Goal: Information Seeking & Learning: Learn about a topic

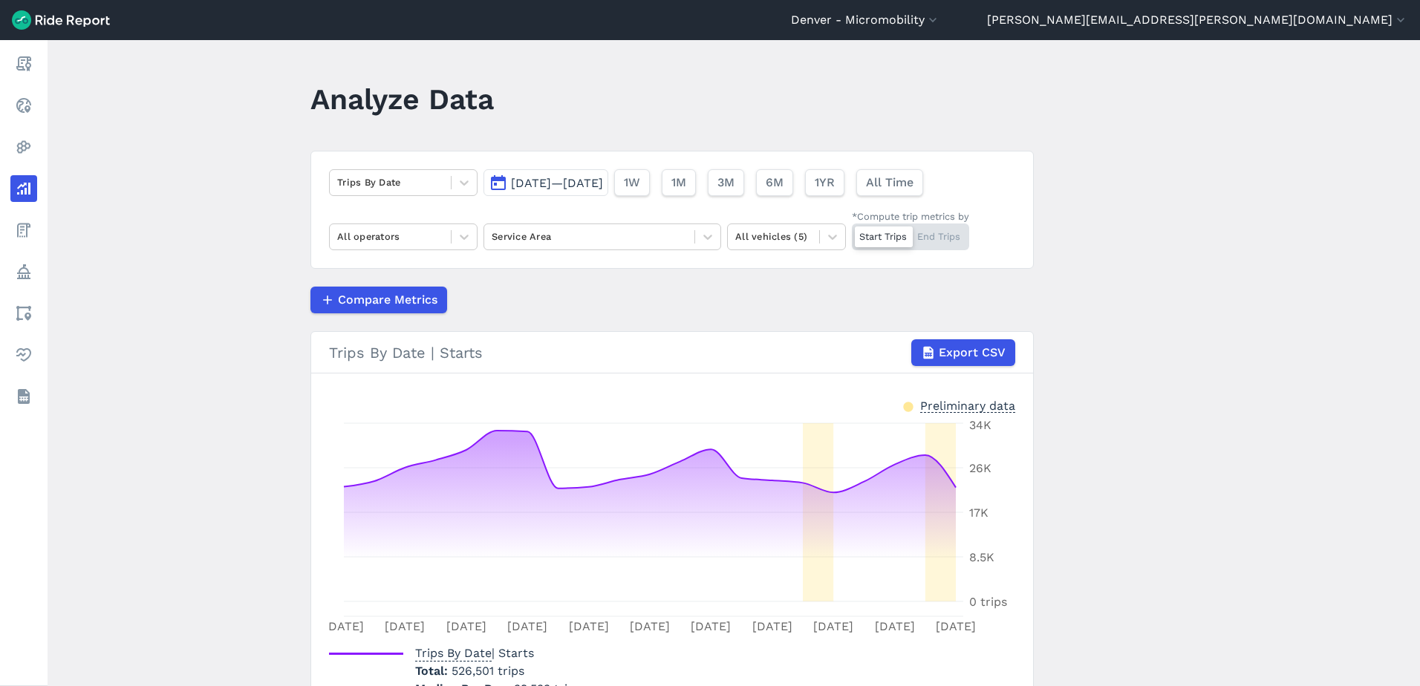
scroll to position [84, 0]
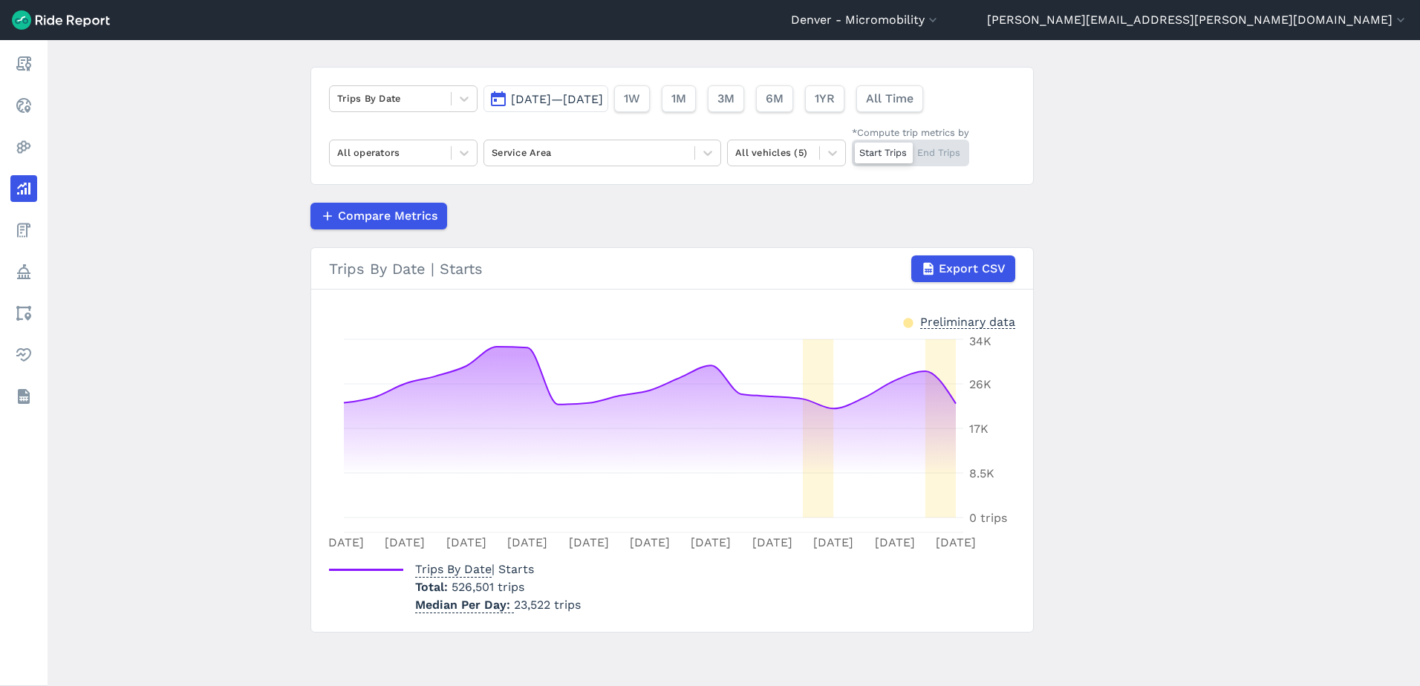
click at [529, 105] on span "Sep 1, 2025—Sep 21, 2025" at bounding box center [557, 99] width 92 height 14
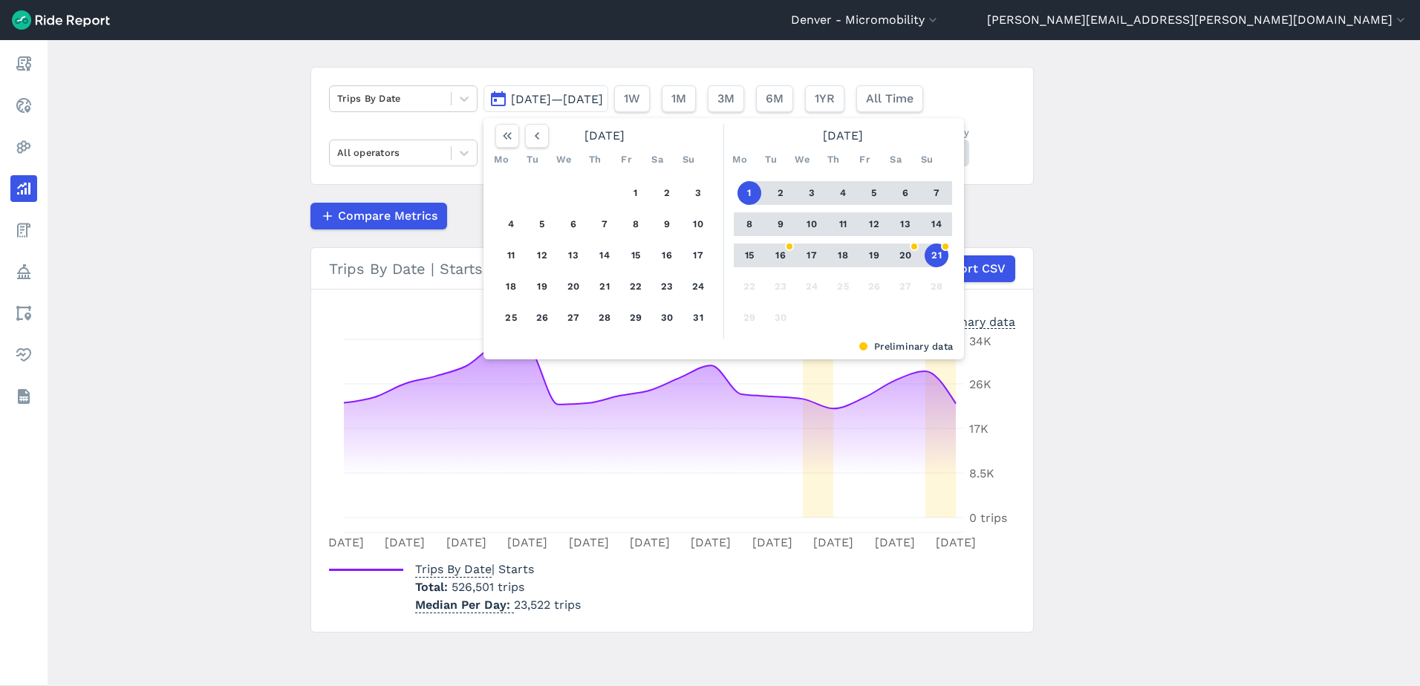
click at [937, 256] on button "21" at bounding box center [937, 256] width 24 height 24
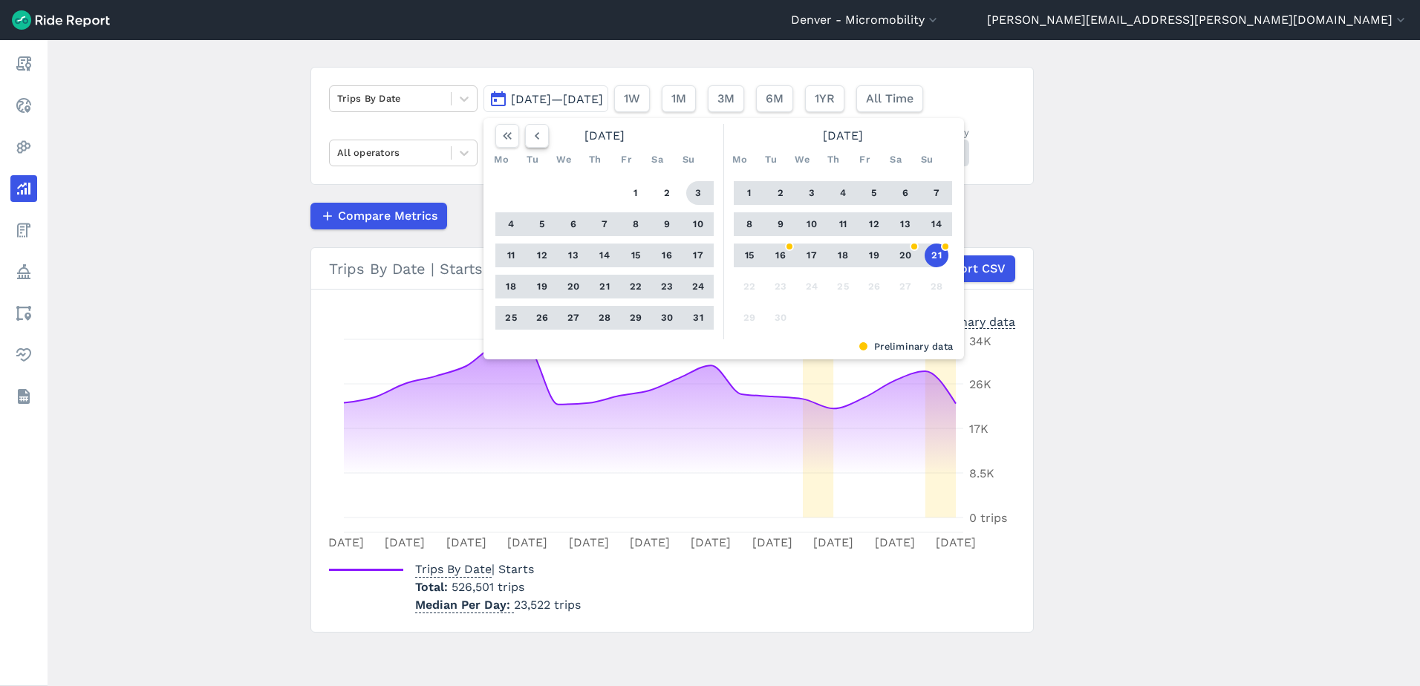
click at [535, 132] on icon "button" at bounding box center [537, 136] width 15 height 15
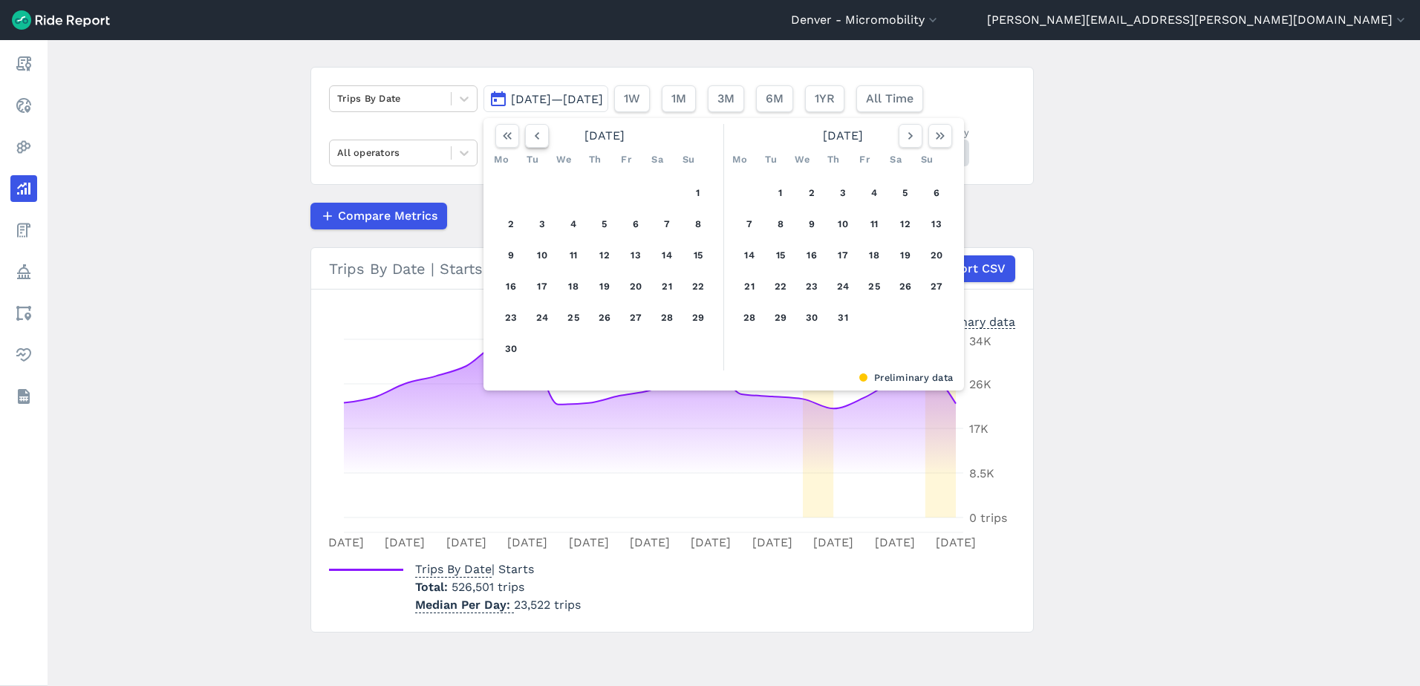
click at [535, 132] on icon "button" at bounding box center [537, 136] width 15 height 15
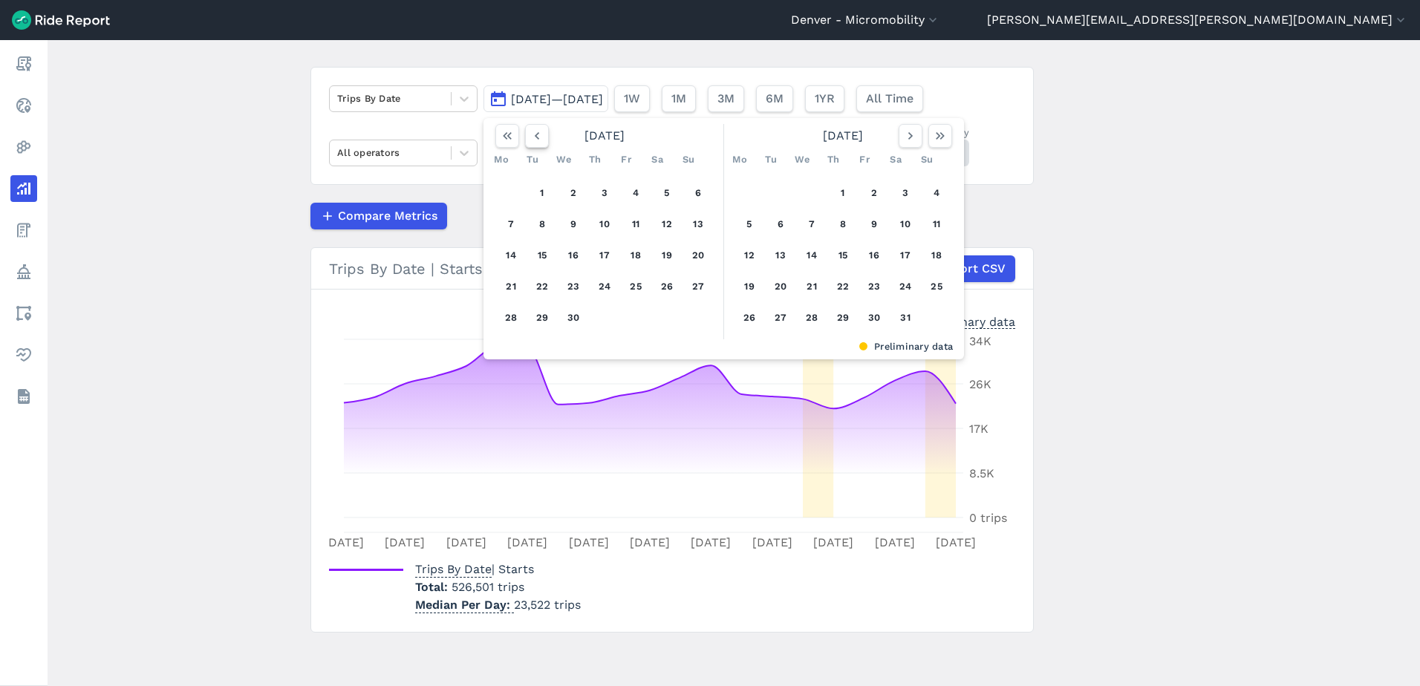
click at [535, 132] on icon "button" at bounding box center [537, 136] width 15 height 15
click at [535, 131] on icon "button" at bounding box center [537, 136] width 15 height 15
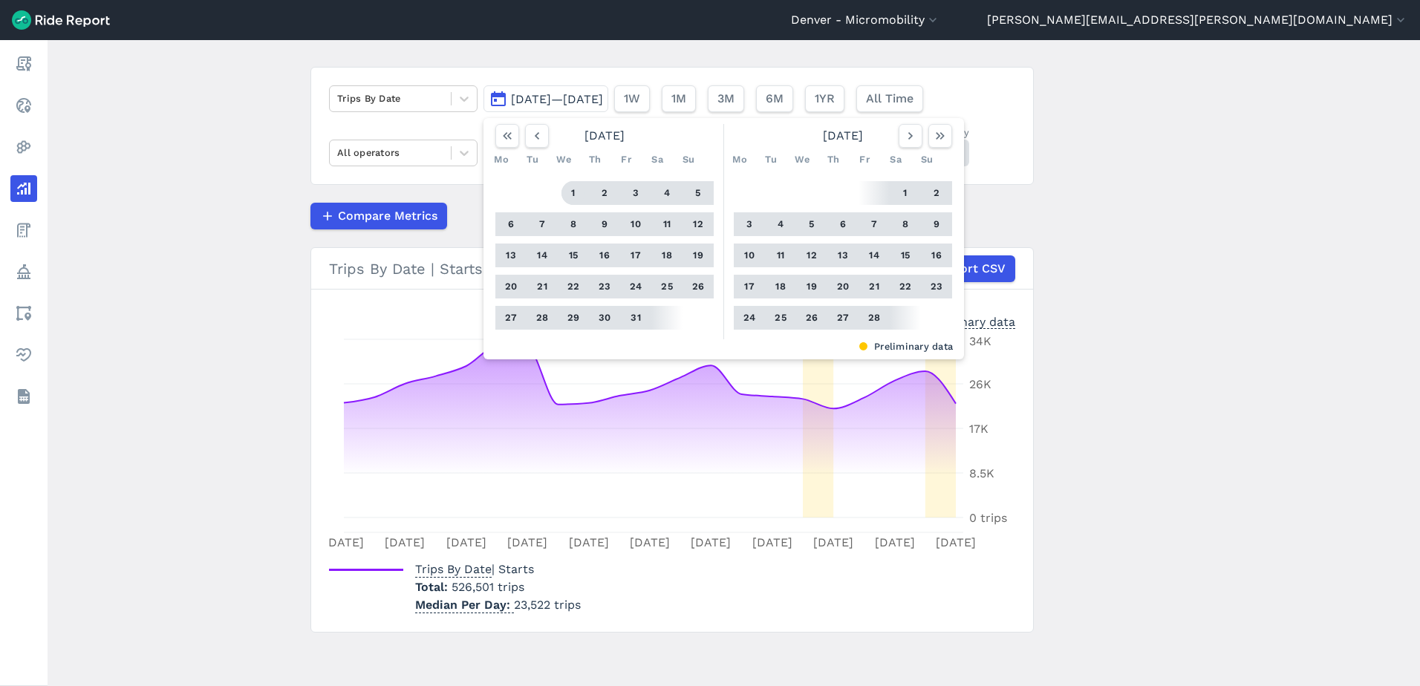
click at [567, 189] on button "1" at bounding box center [574, 193] width 24 height 24
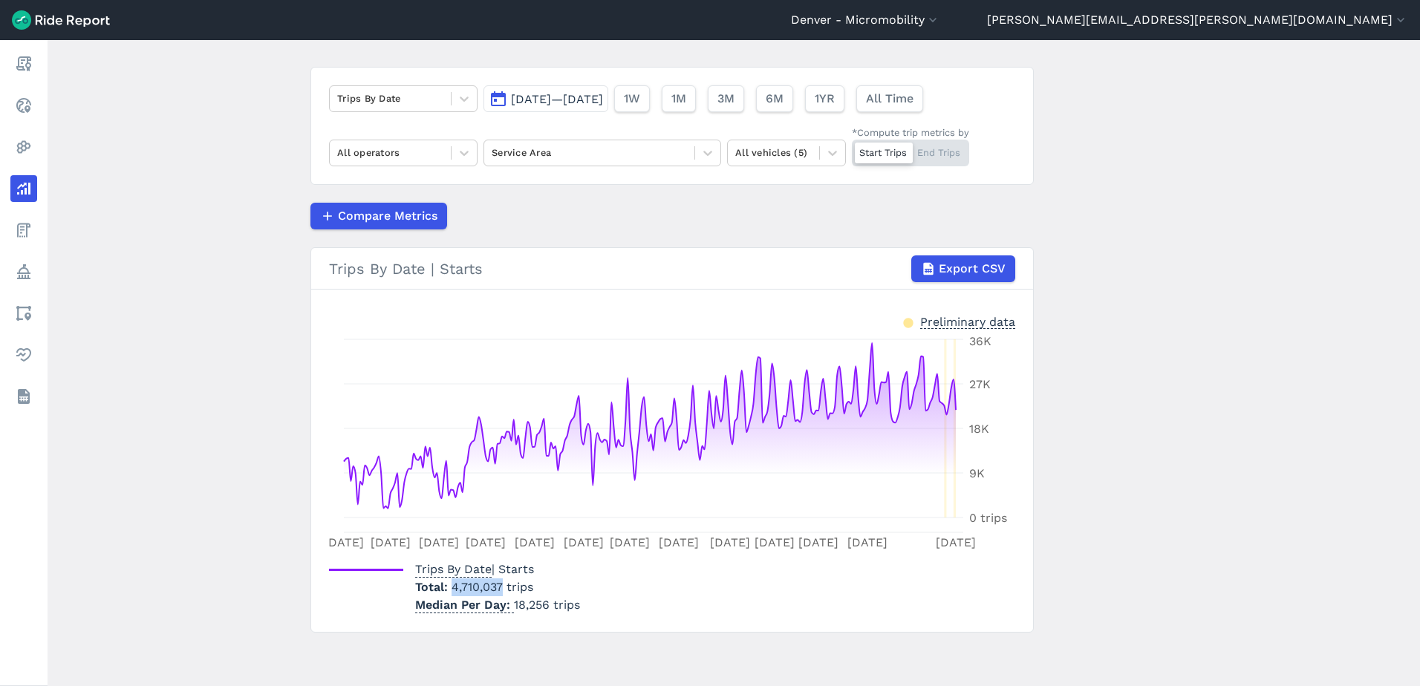
drag, startPoint x: 498, startPoint y: 582, endPoint x: 449, endPoint y: 588, distance: 49.5
click at [452, 588] on span "4,710,037 trips" at bounding box center [493, 587] width 82 height 14
click at [608, 90] on button "Jan 1, 2025—Sep 21, 2025" at bounding box center [546, 98] width 125 height 27
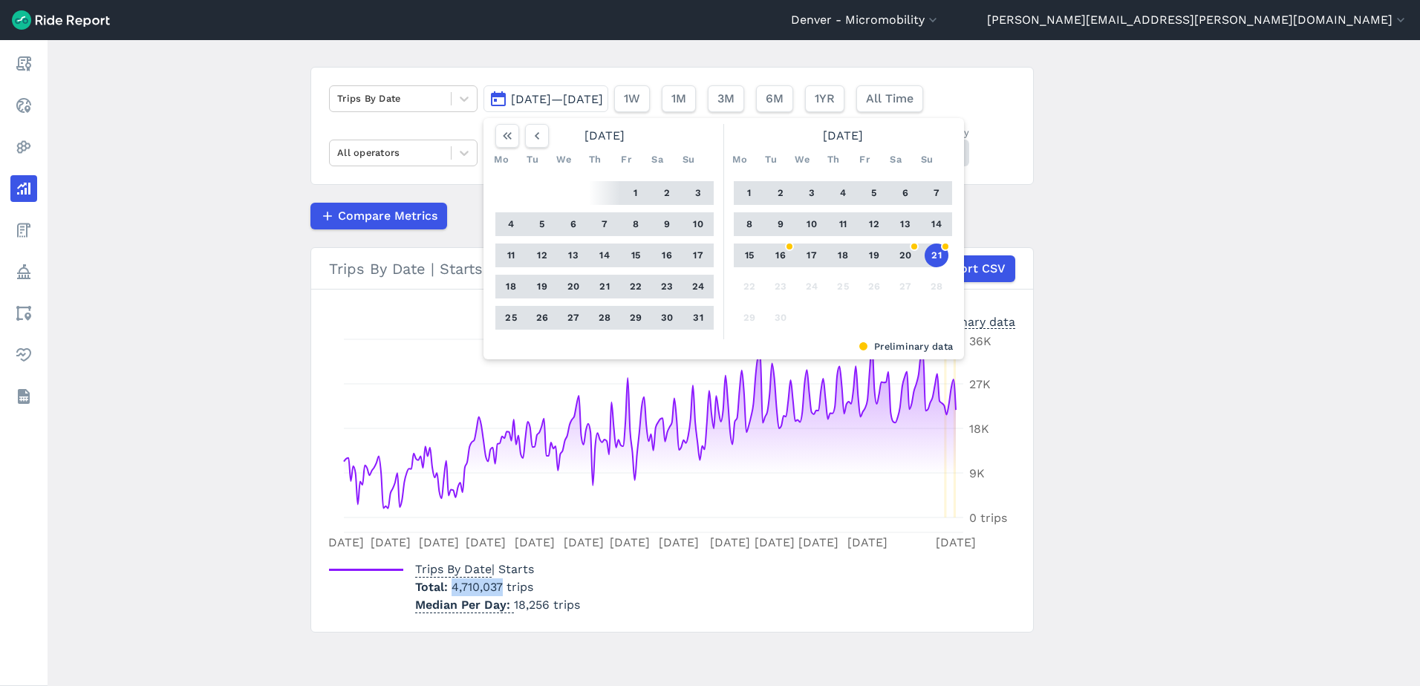
click at [931, 260] on button "21" at bounding box center [937, 256] width 24 height 24
click at [539, 133] on icon "button" at bounding box center [537, 136] width 15 height 15
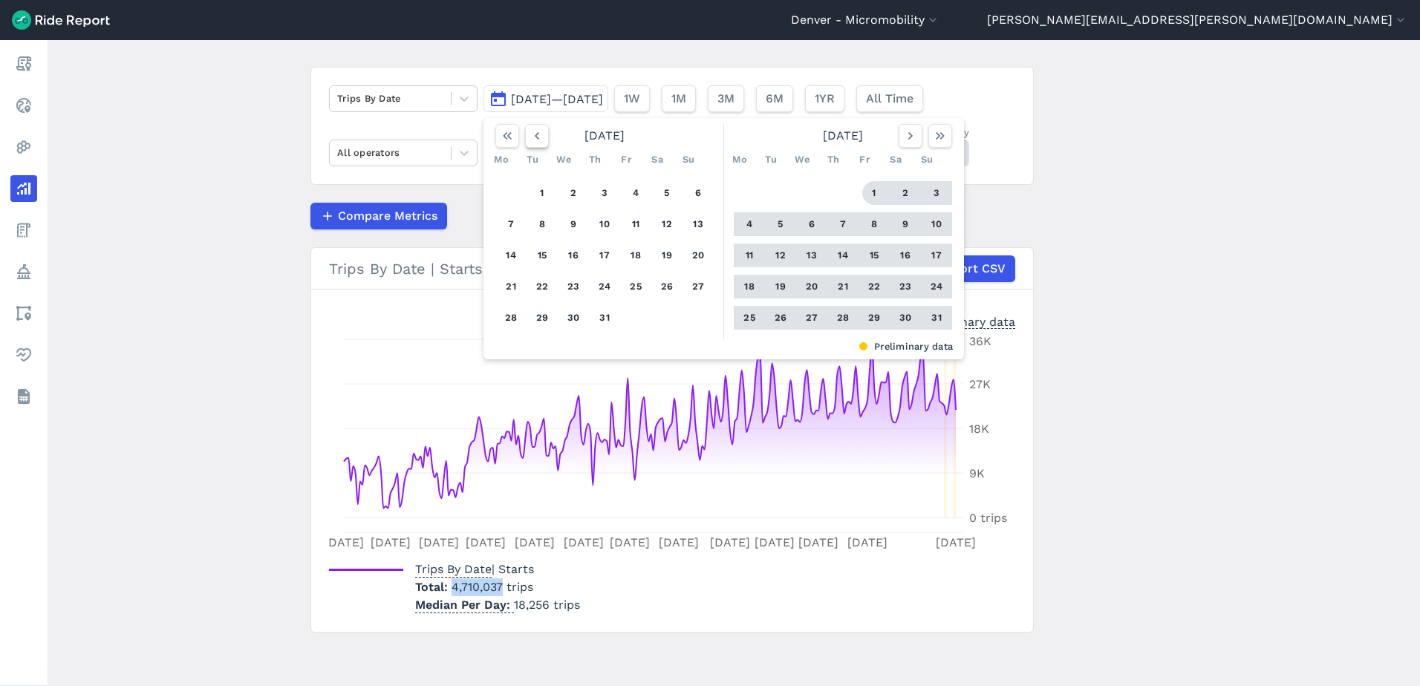
click at [539, 133] on icon "button" at bounding box center [537, 136] width 15 height 15
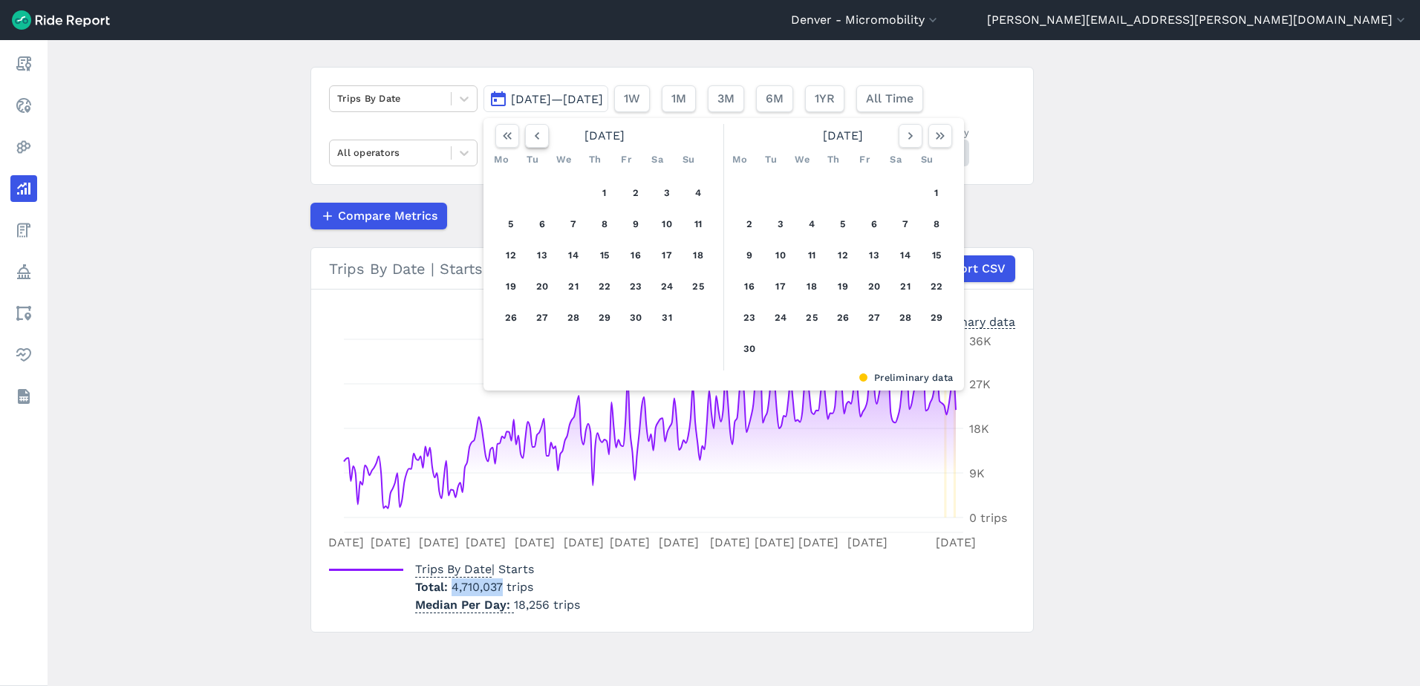
click at [539, 133] on icon "button" at bounding box center [537, 136] width 15 height 15
click at [538, 132] on icon "button" at bounding box center [537, 136] width 15 height 15
click at [538, 131] on icon "button" at bounding box center [537, 136] width 15 height 15
click at [537, 131] on icon "button" at bounding box center [537, 136] width 15 height 15
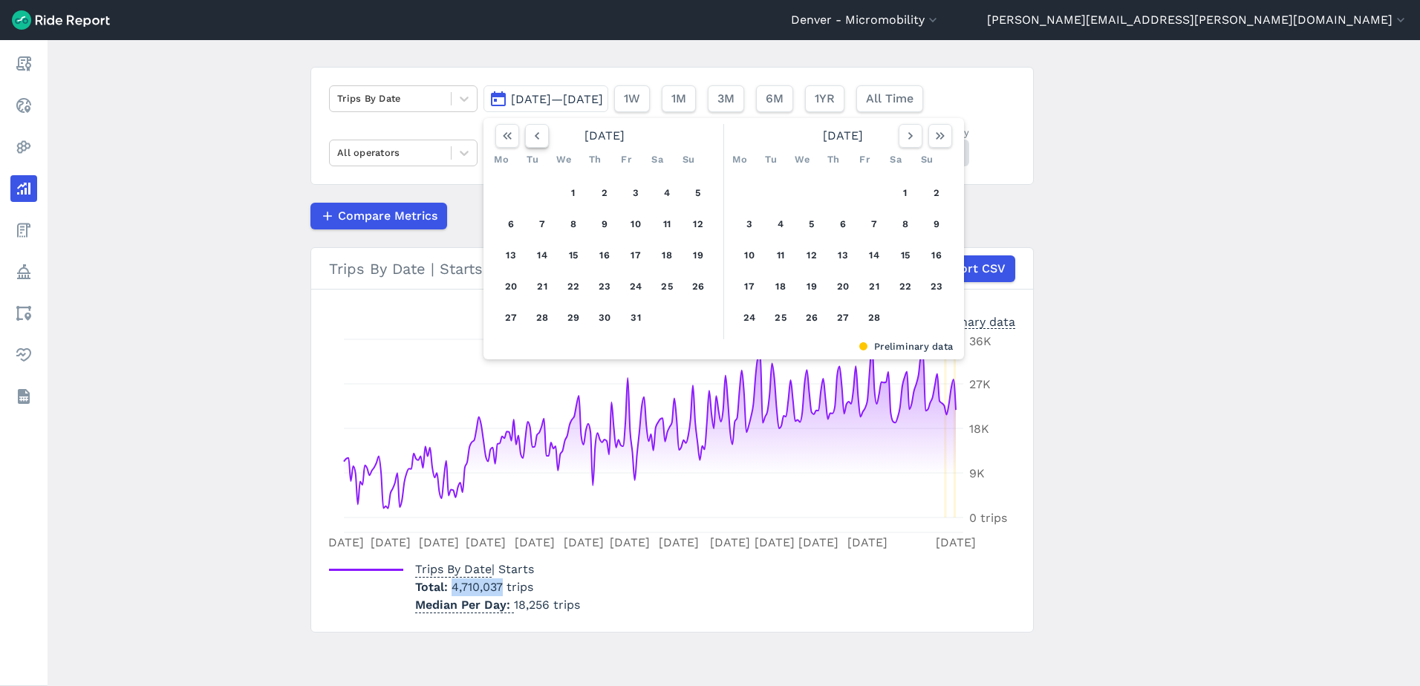
click at [536, 131] on icon "button" at bounding box center [537, 136] width 15 height 15
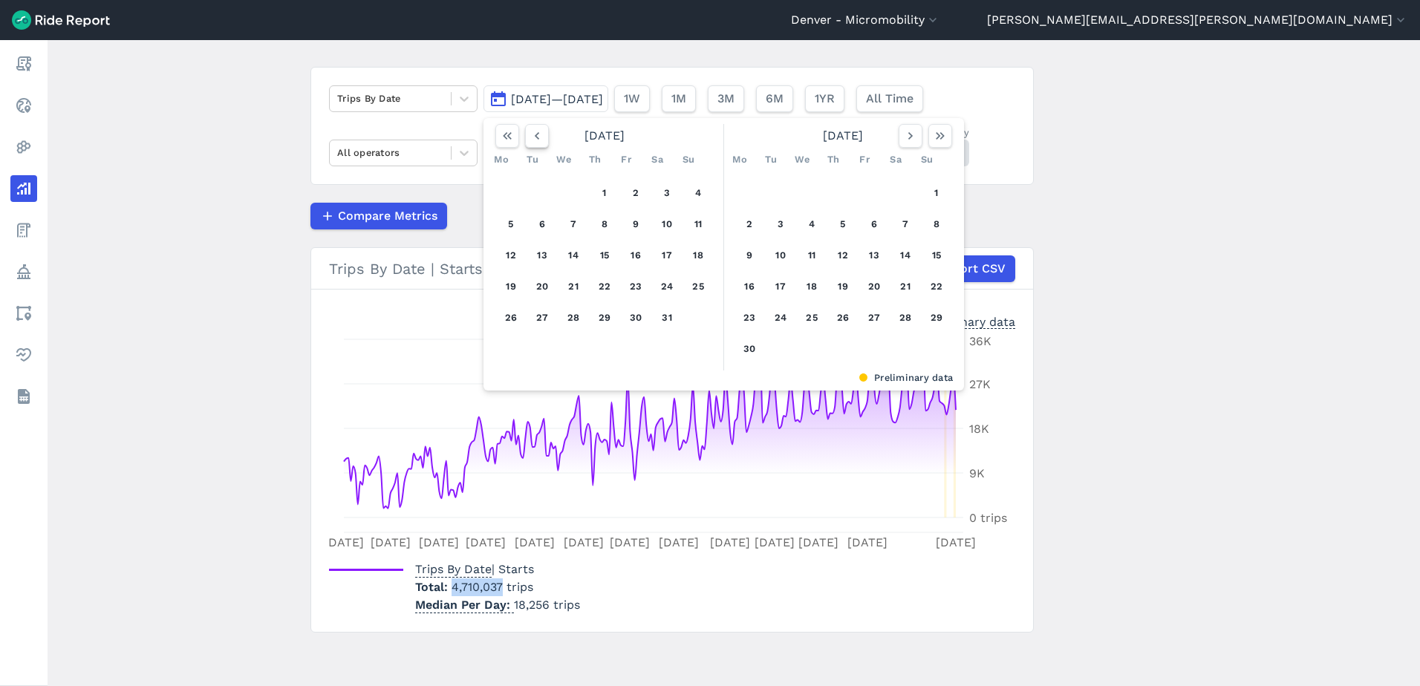
click at [536, 131] on icon "button" at bounding box center [537, 136] width 15 height 15
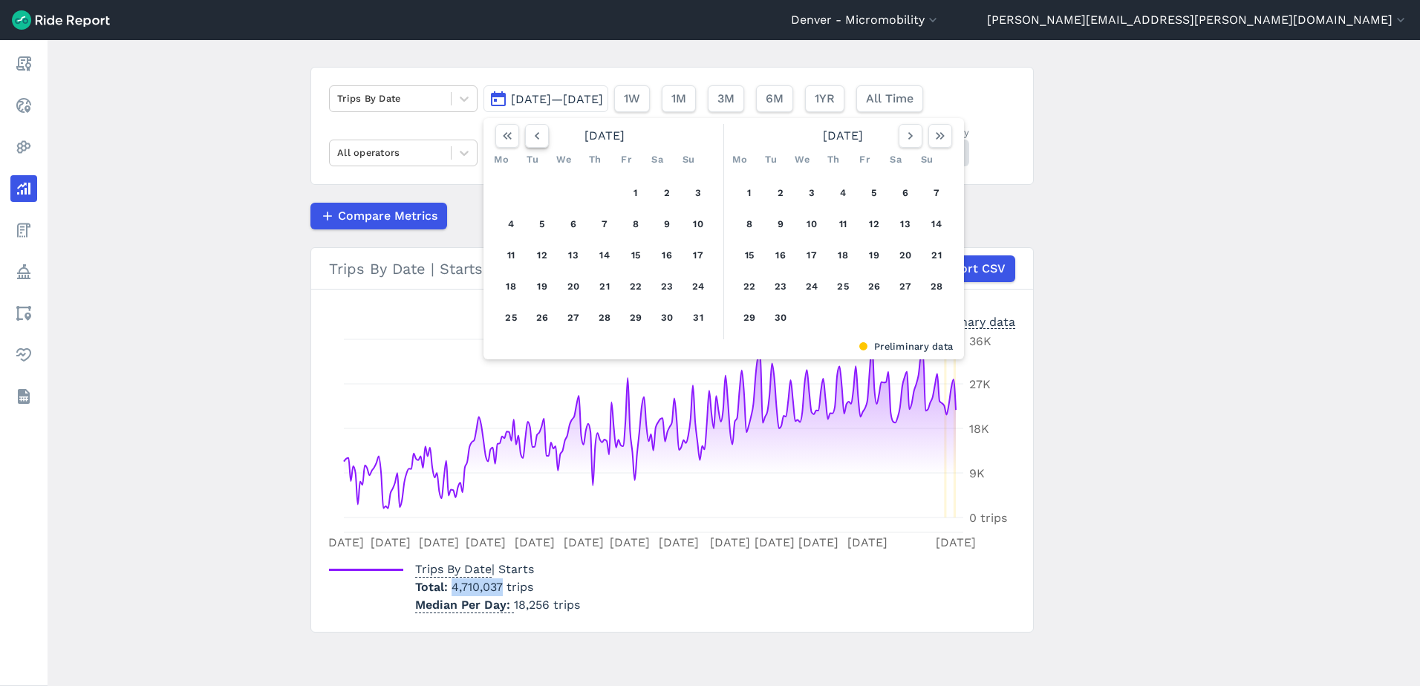
click at [536, 131] on icon "button" at bounding box center [537, 136] width 15 height 15
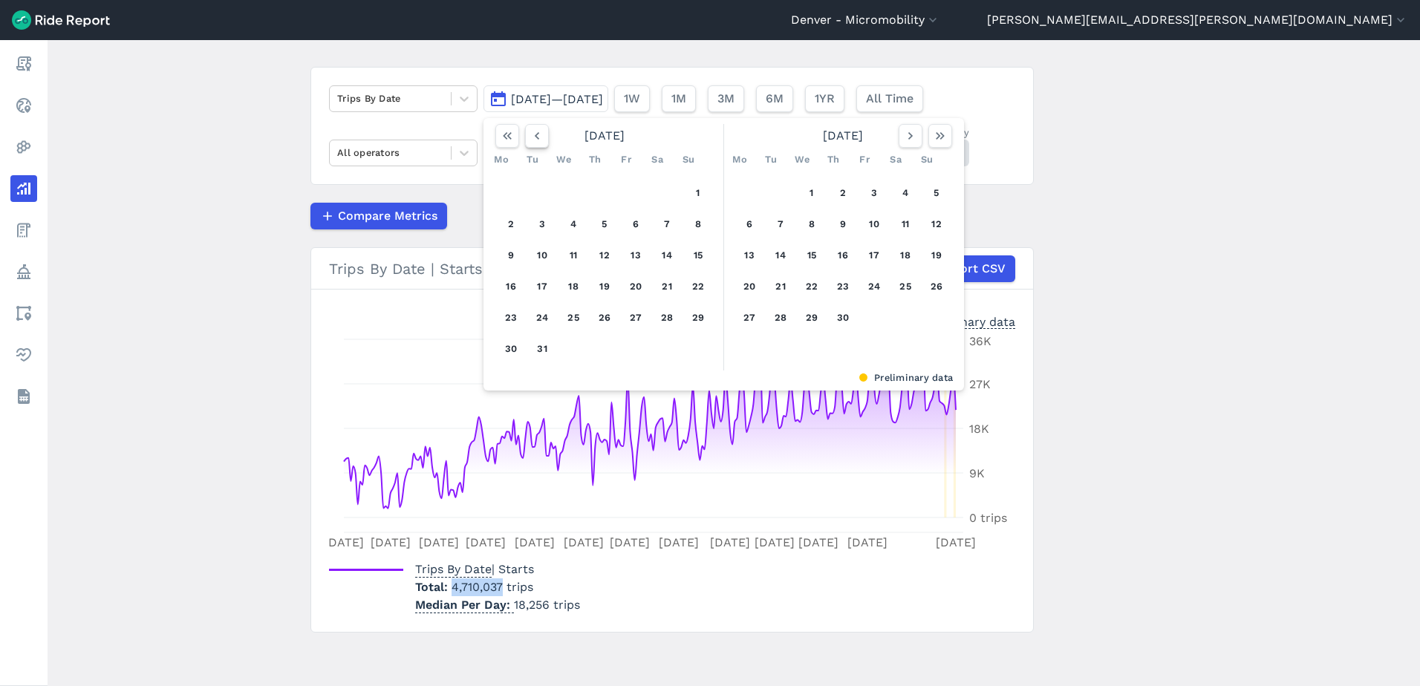
click at [536, 131] on icon "button" at bounding box center [537, 136] width 15 height 15
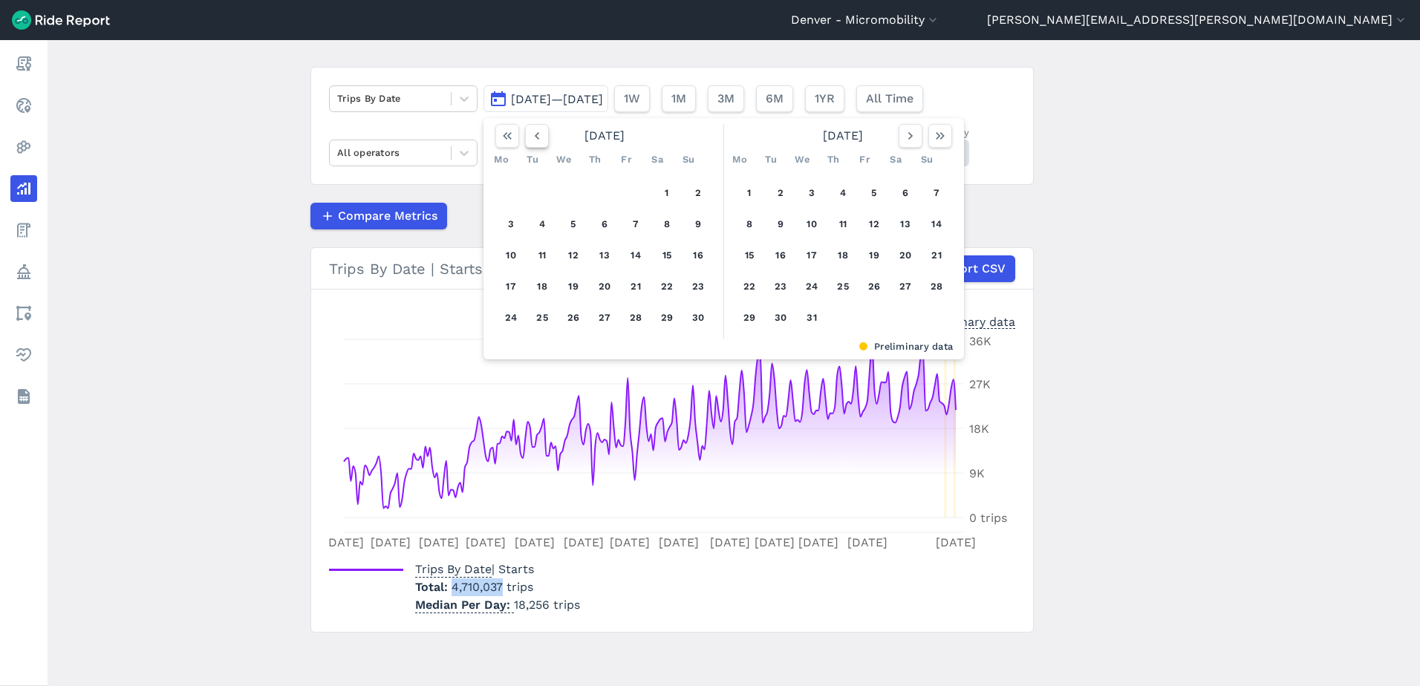
click at [536, 131] on icon "button" at bounding box center [537, 136] width 15 height 15
click at [535, 130] on icon "button" at bounding box center [537, 136] width 15 height 15
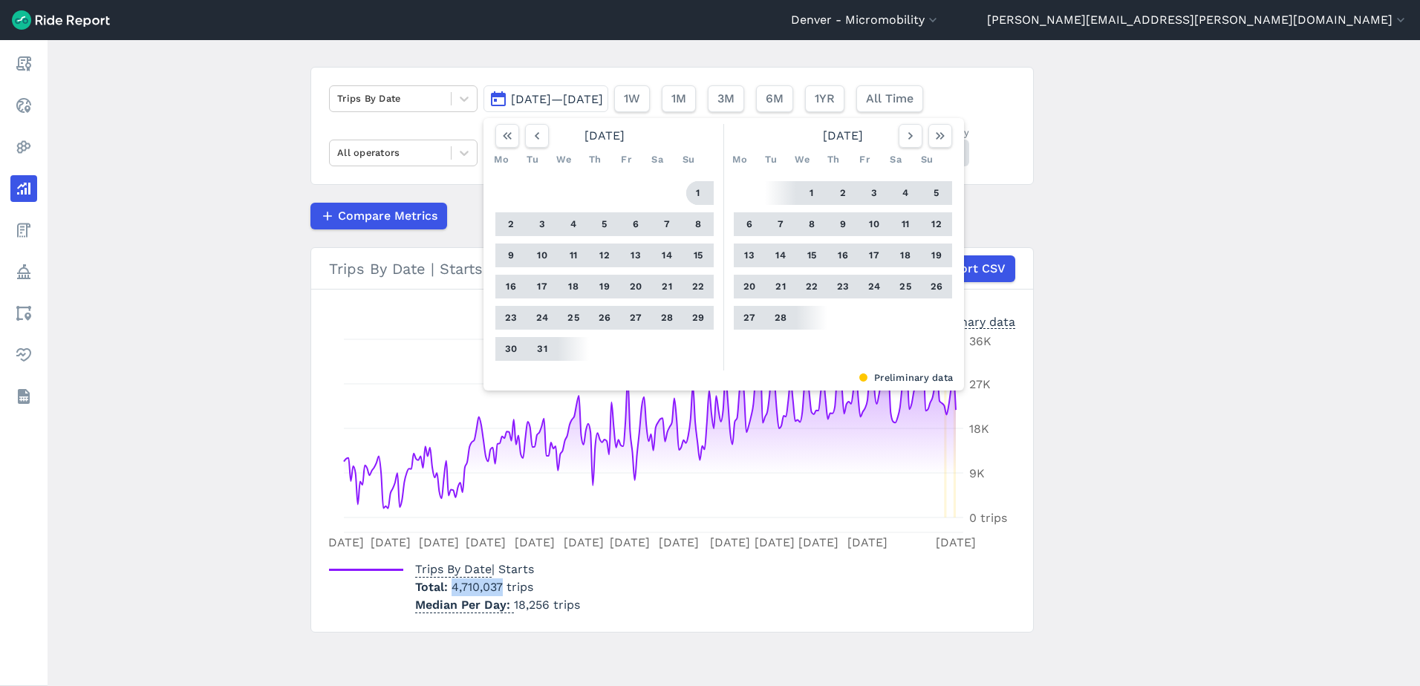
click at [695, 192] on button "1" at bounding box center [698, 193] width 24 height 24
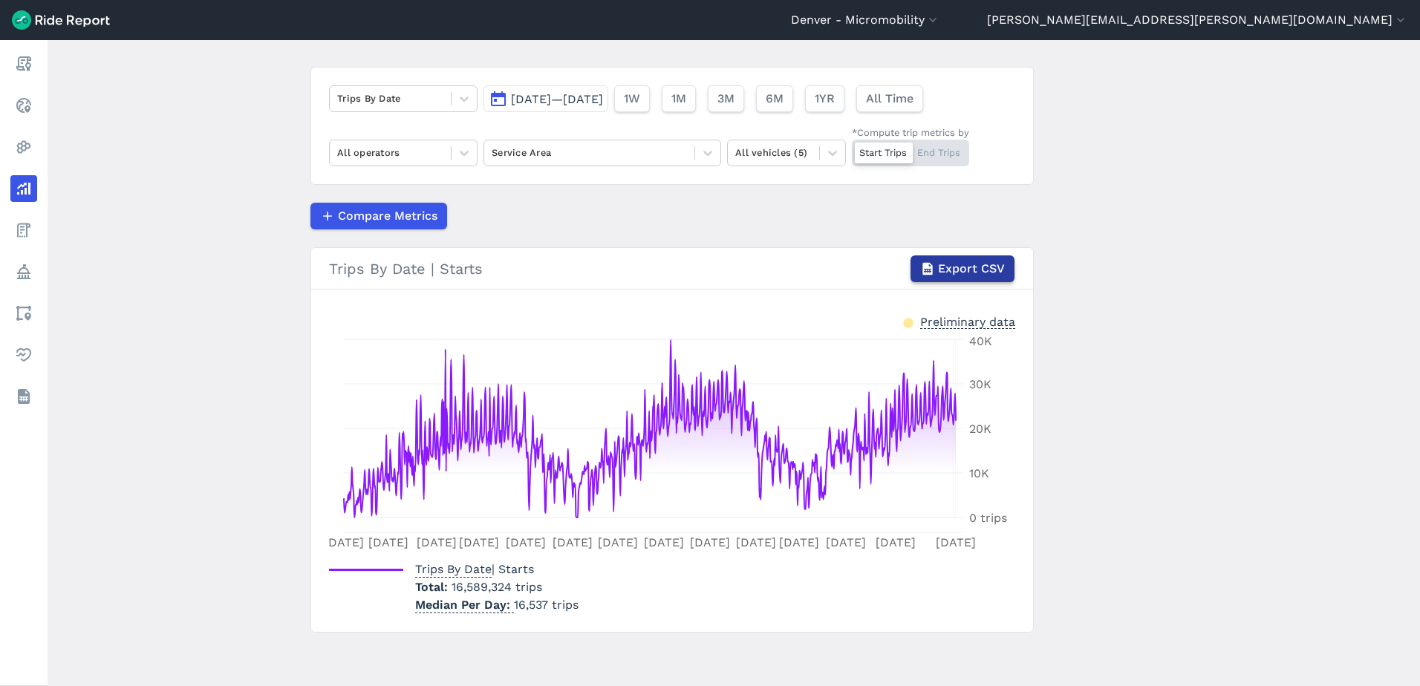
click at [966, 272] on span "Export CSV" at bounding box center [971, 269] width 67 height 18
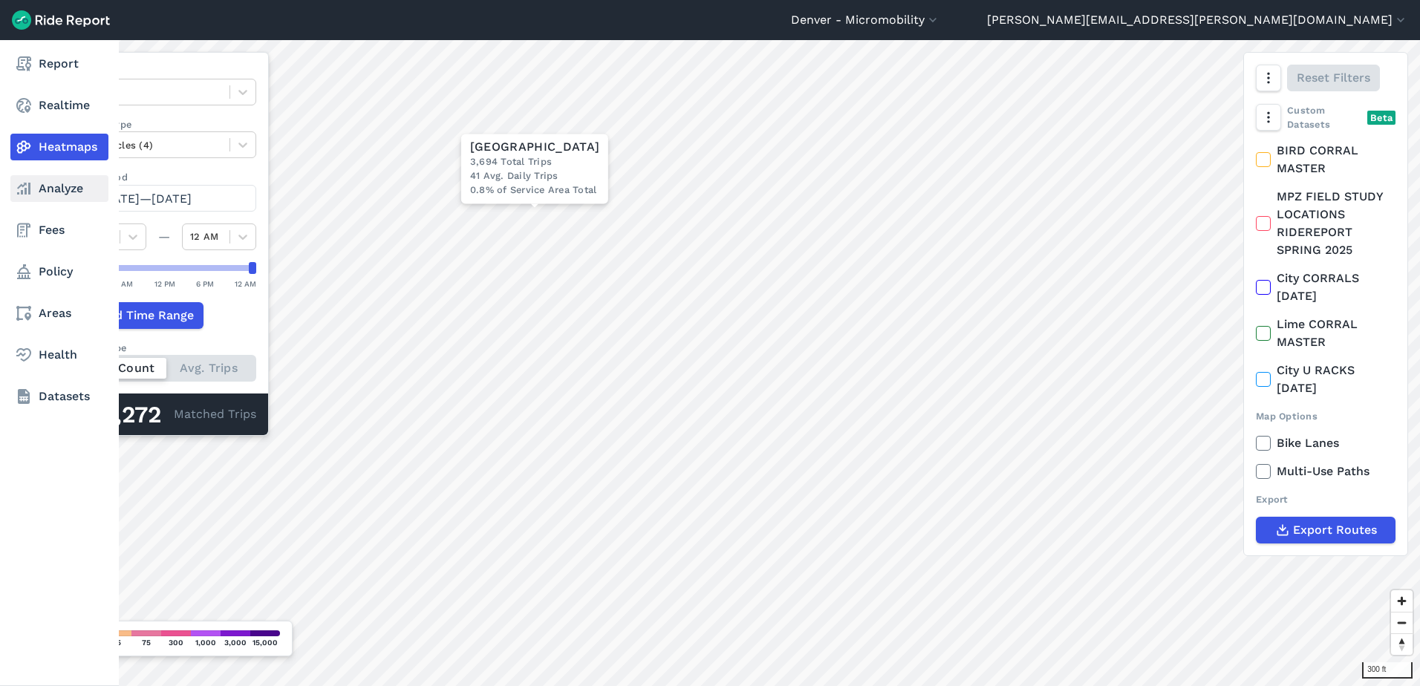
click at [22, 196] on icon at bounding box center [24, 189] width 18 height 18
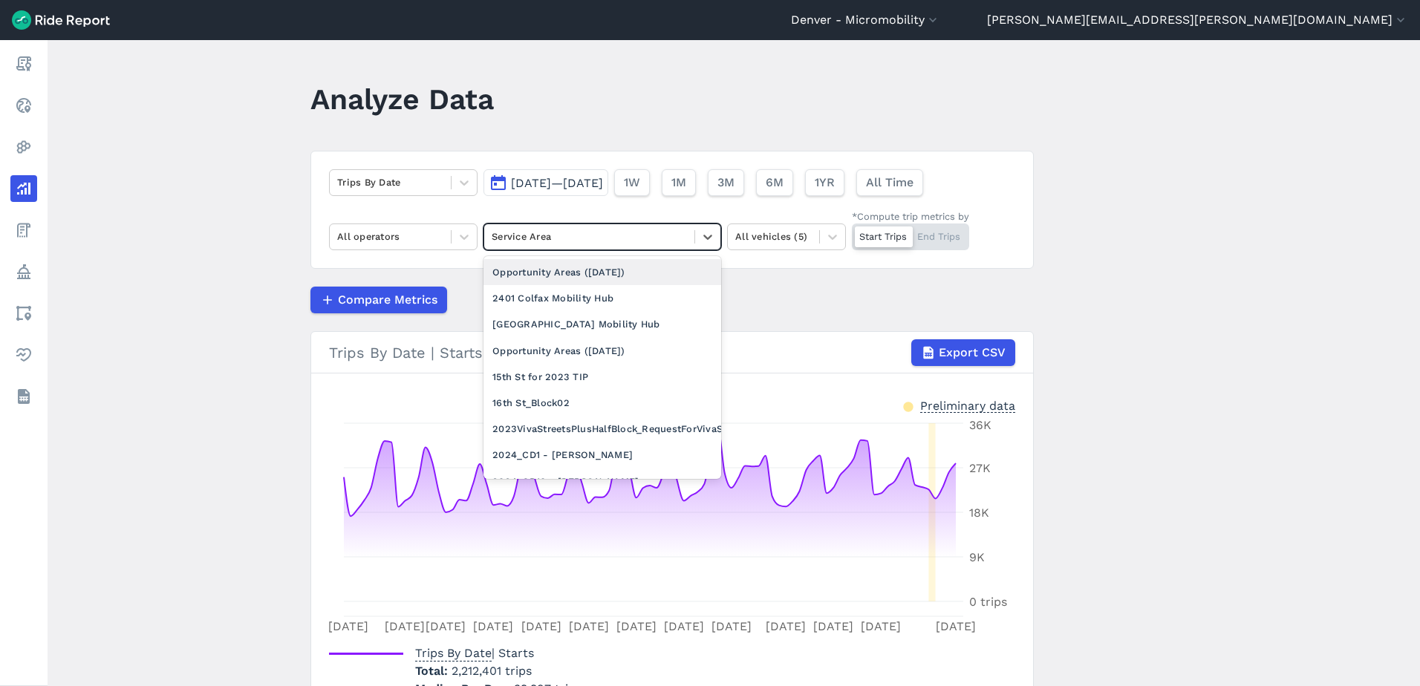
click at [556, 240] on div at bounding box center [589, 236] width 195 height 17
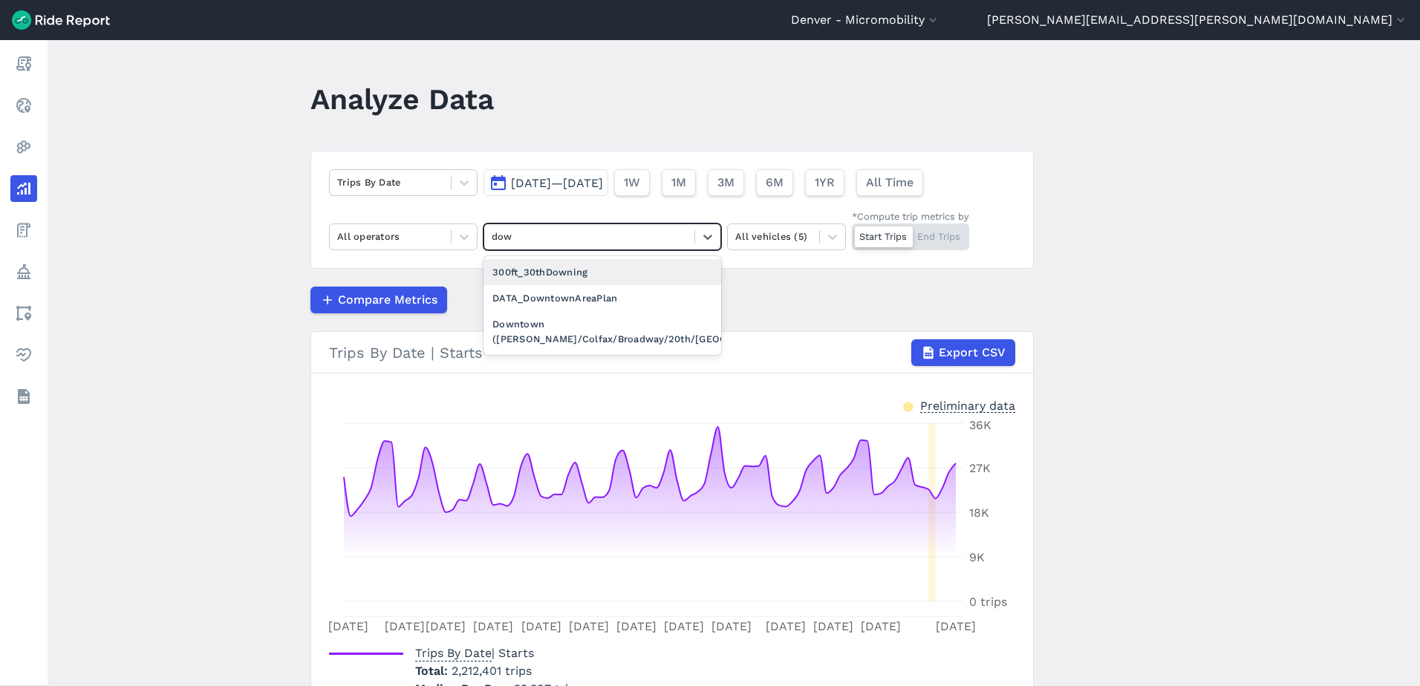
type input "down"
click at [592, 352] on div "300ft_30thDowning DATA_DowntownAreaPlan Downtown ([PERSON_NAME]/[GEOGRAPHIC_DAT…" at bounding box center [603, 305] width 238 height 99
click at [592, 340] on div "Downtown ([PERSON_NAME]/Colfax/Broadway/20th/[GEOGRAPHIC_DATA])" at bounding box center [603, 331] width 238 height 40
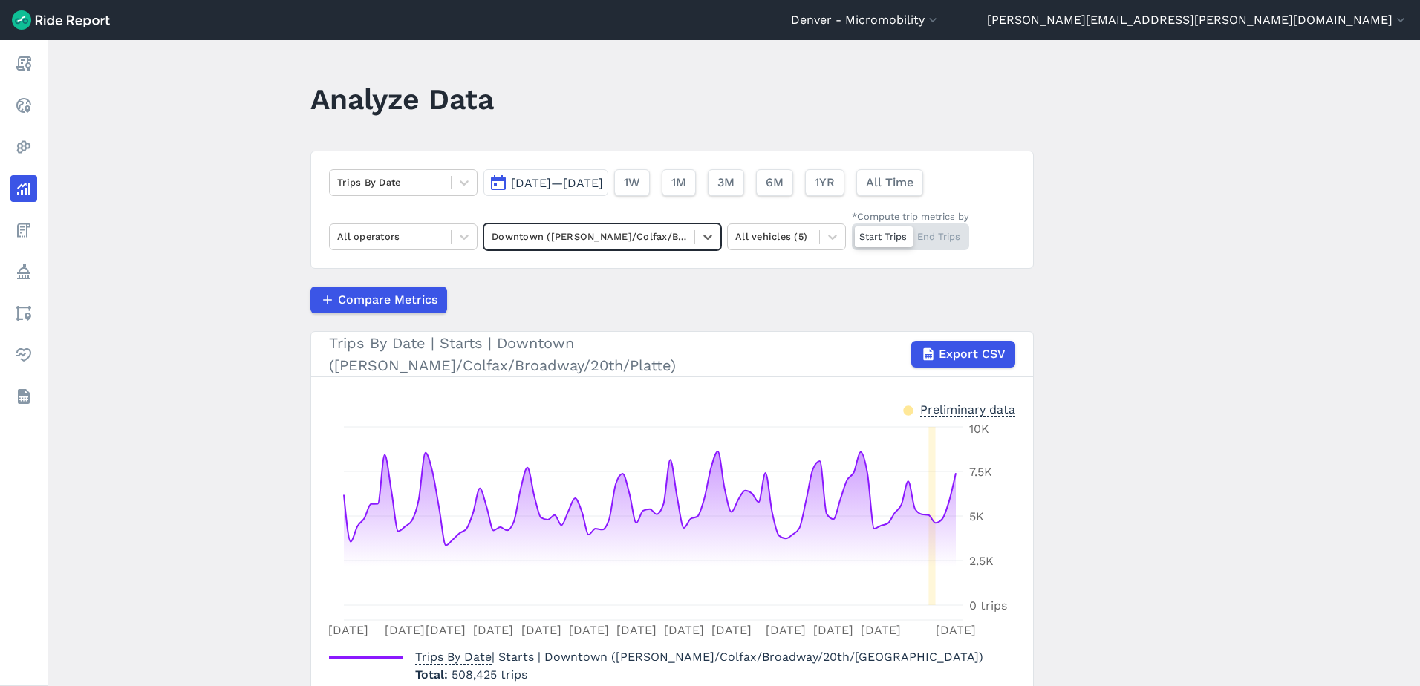
click at [386, 165] on div "Trips By Date [DATE]—[DATE] 1W 1M 3M 6M 1YR All Time All operators option Downt…" at bounding box center [671, 210] width 723 height 118
click at [383, 175] on div at bounding box center [390, 182] width 106 height 17
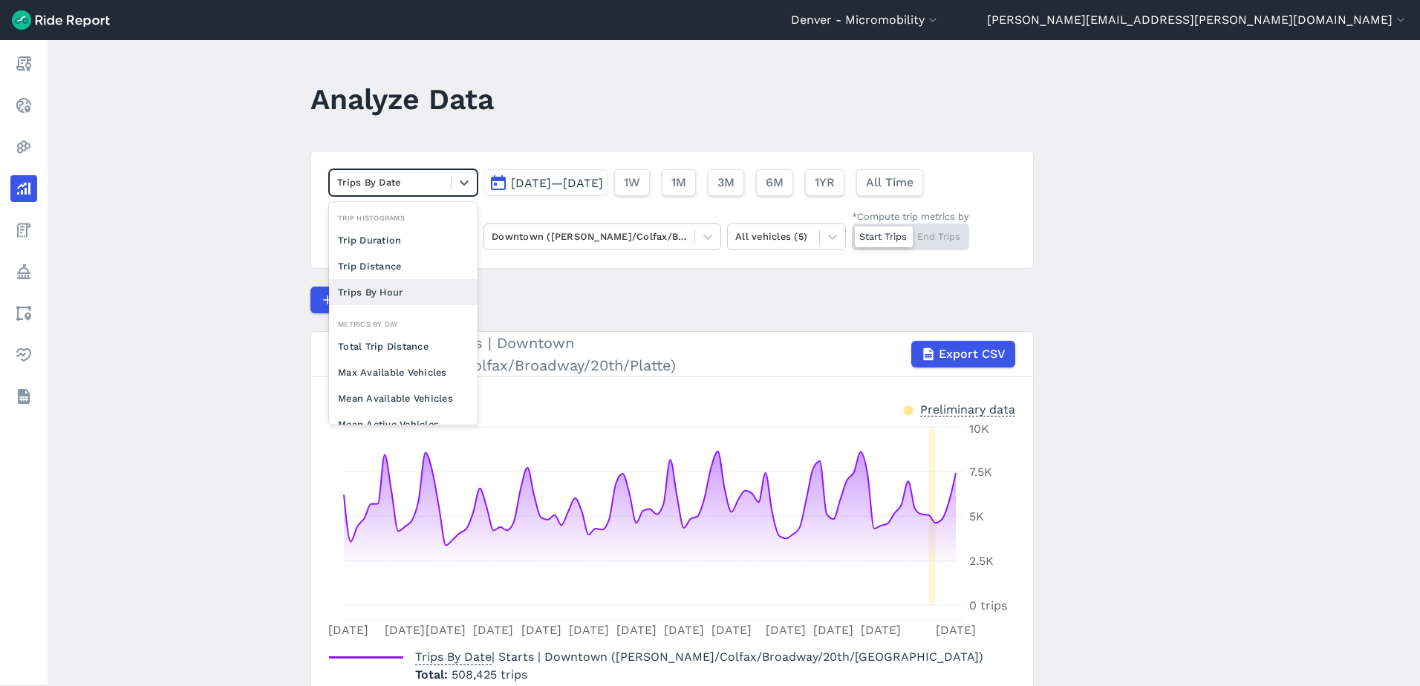
click at [412, 282] on div "Trips By Hour" at bounding box center [403, 292] width 149 height 26
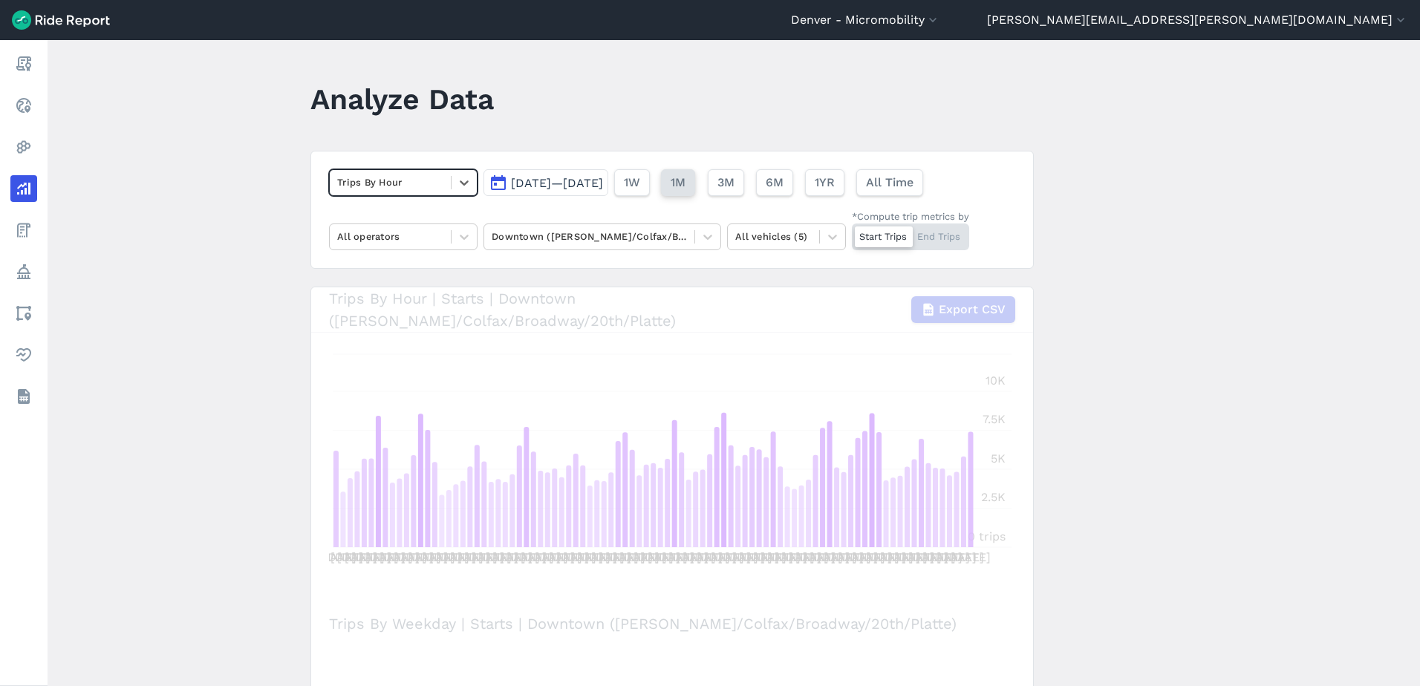
click at [686, 183] on span "1M" at bounding box center [678, 183] width 15 height 18
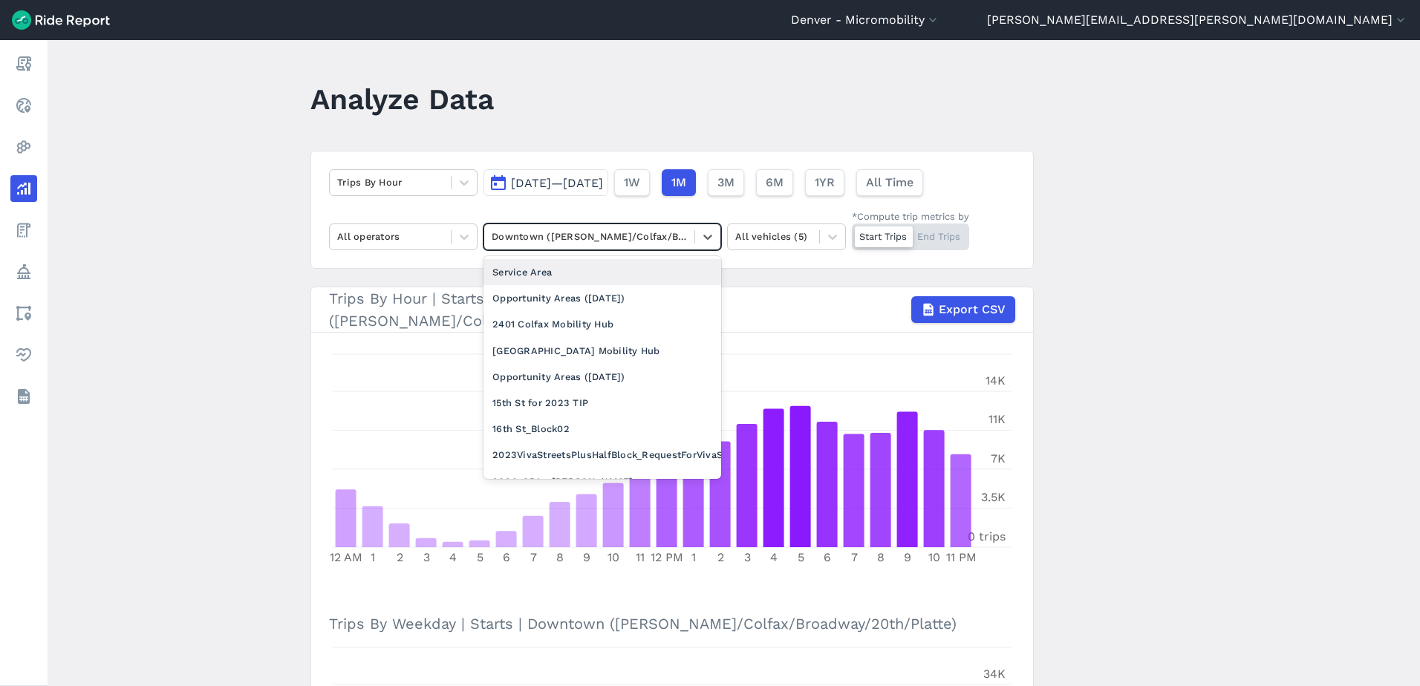
click at [567, 247] on div "Downtown ([PERSON_NAME]/Colfax/Broadway/20th/[GEOGRAPHIC_DATA])" at bounding box center [589, 236] width 210 height 23
type input "16"
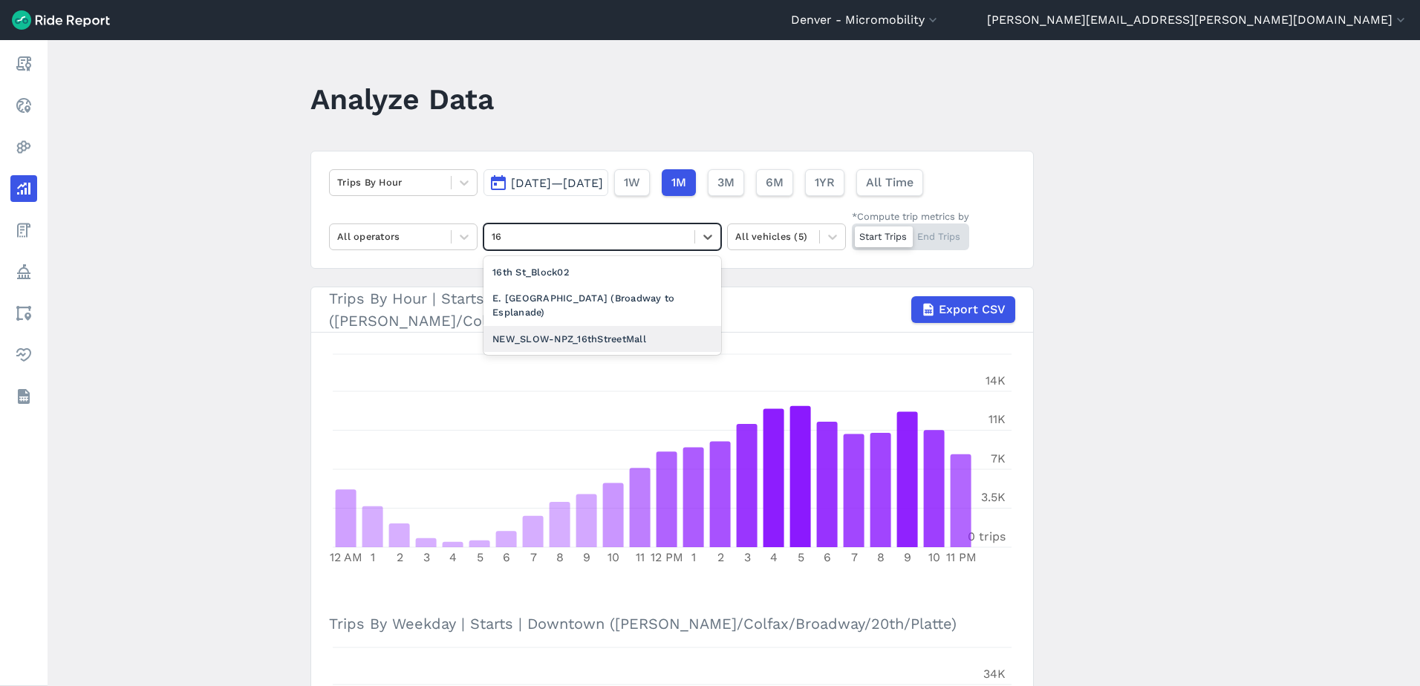
click at [570, 326] on div "NEW_SLOW-NPZ_16thStreetMall" at bounding box center [603, 339] width 238 height 26
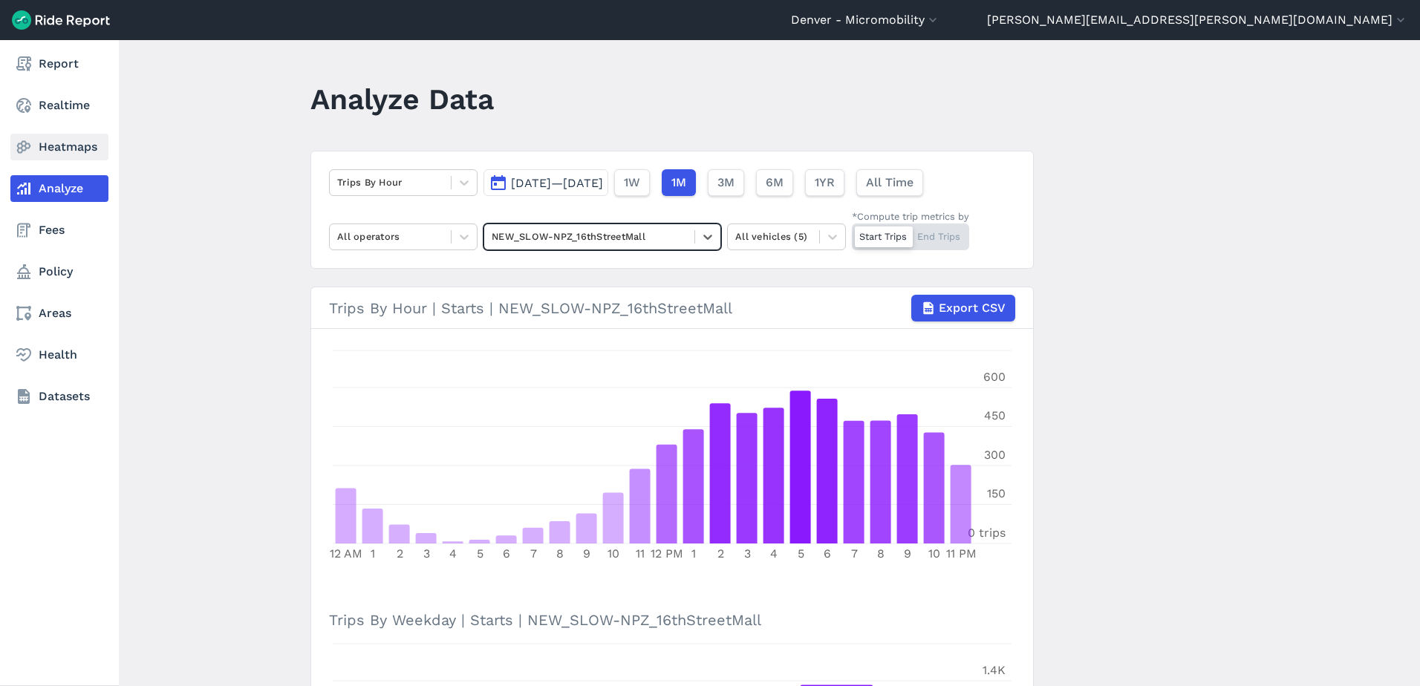
click at [41, 139] on link "Heatmaps" at bounding box center [59, 147] width 98 height 27
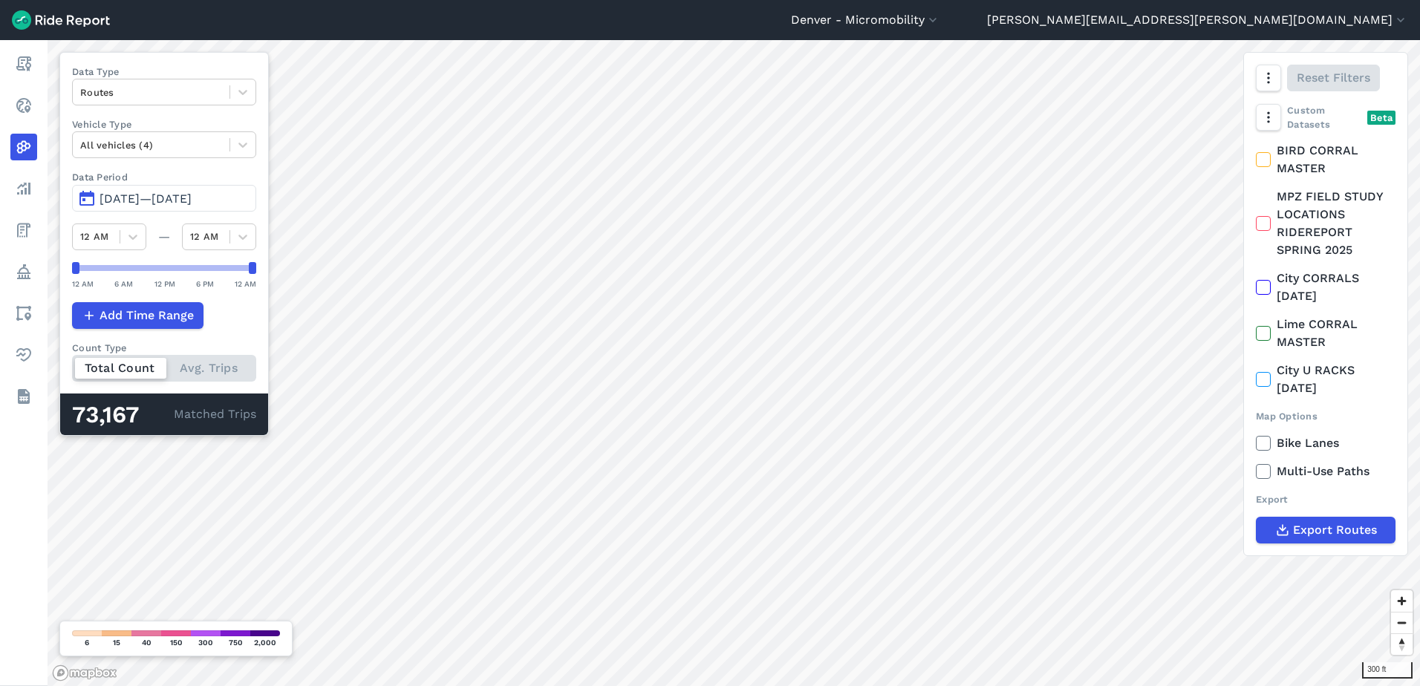
click at [159, 195] on span "[DATE]—[DATE]" at bounding box center [146, 199] width 92 height 14
click at [163, 196] on span "[DATE]—[DATE]" at bounding box center [146, 199] width 92 height 14
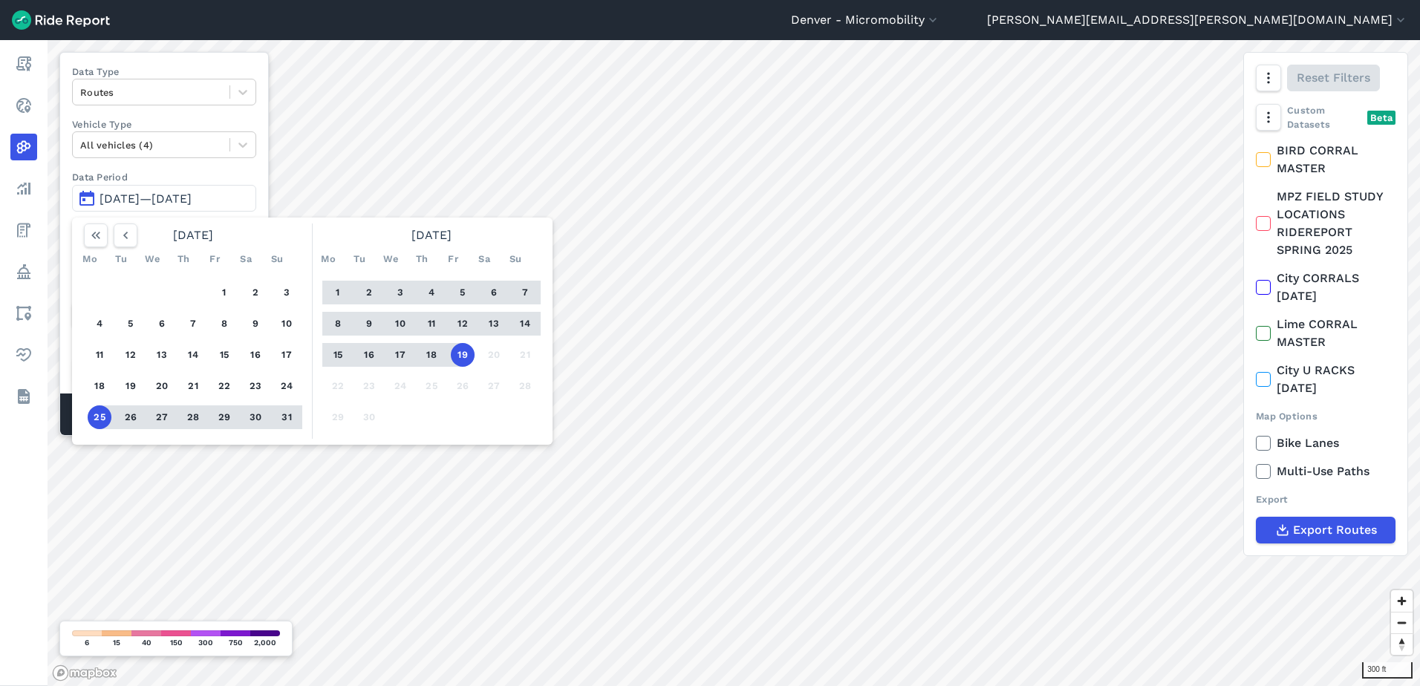
click at [461, 357] on button "19" at bounding box center [463, 355] width 24 height 24
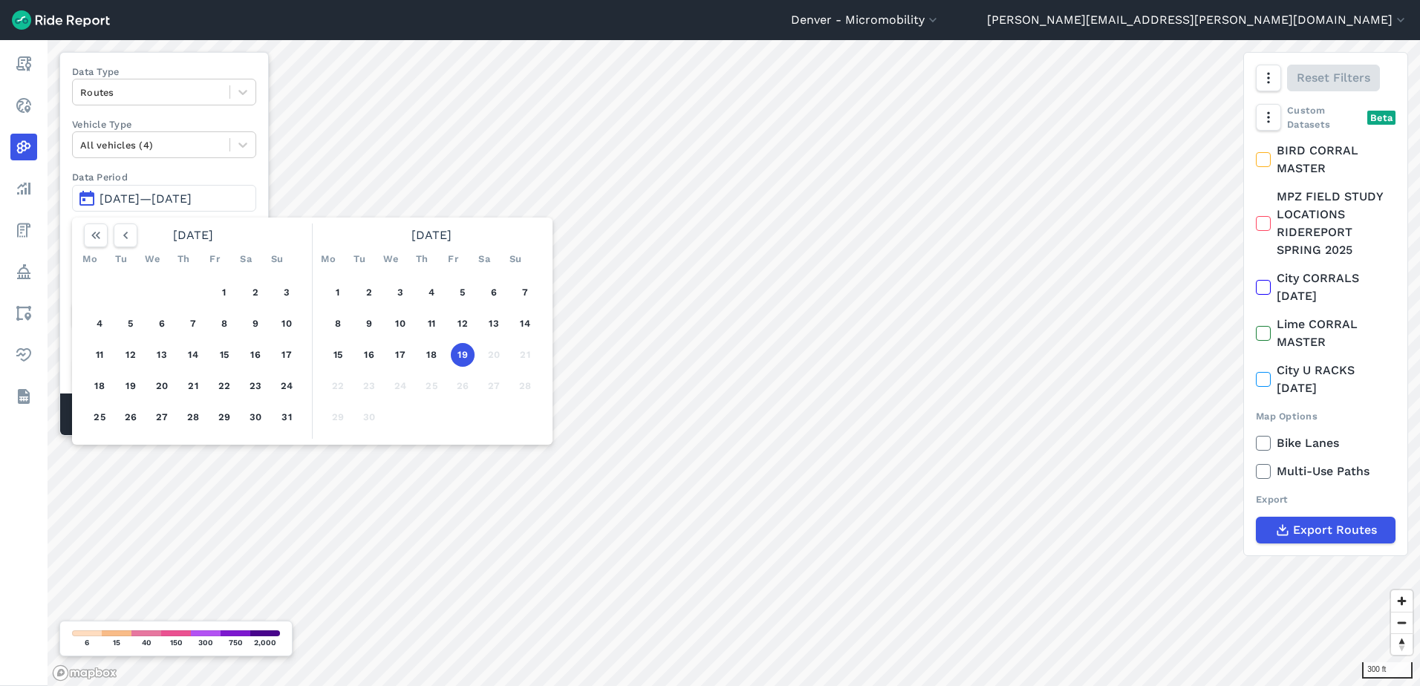
click at [463, 357] on button "19" at bounding box center [463, 355] width 24 height 24
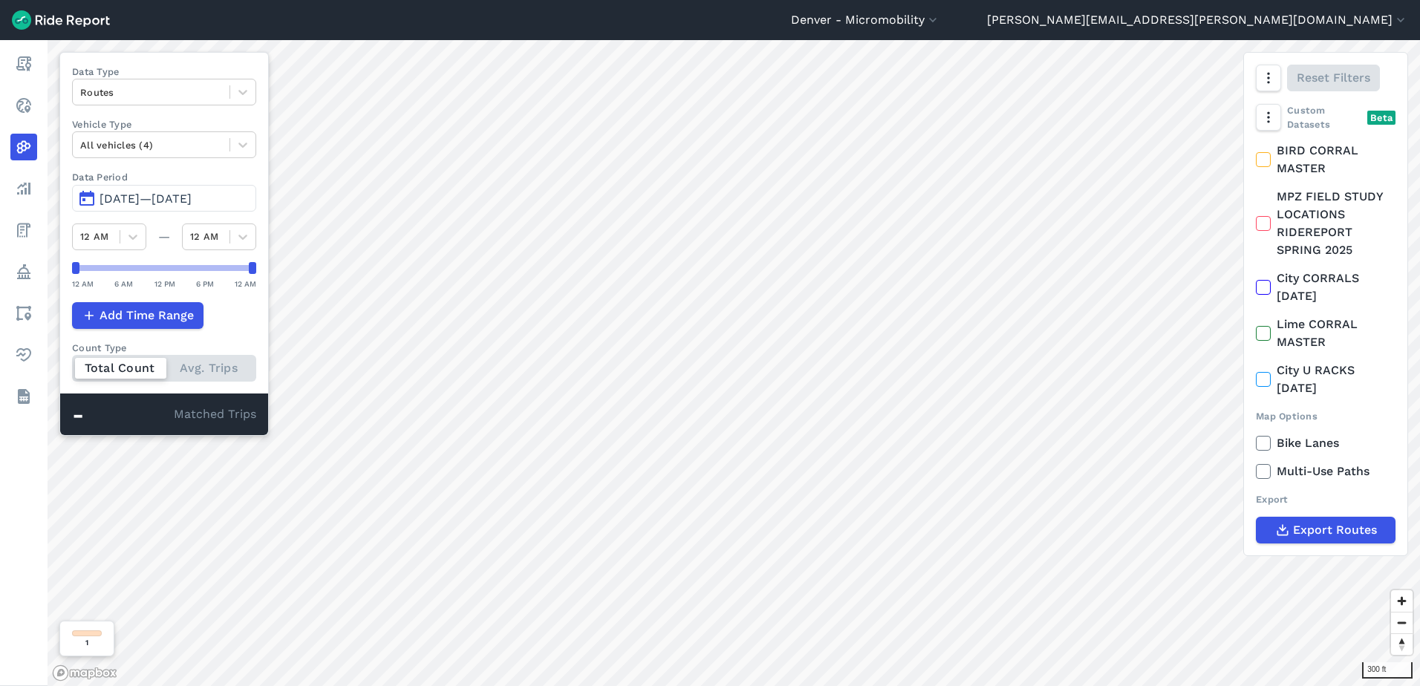
click at [186, 201] on span "[DATE]—[DATE]" at bounding box center [146, 199] width 92 height 14
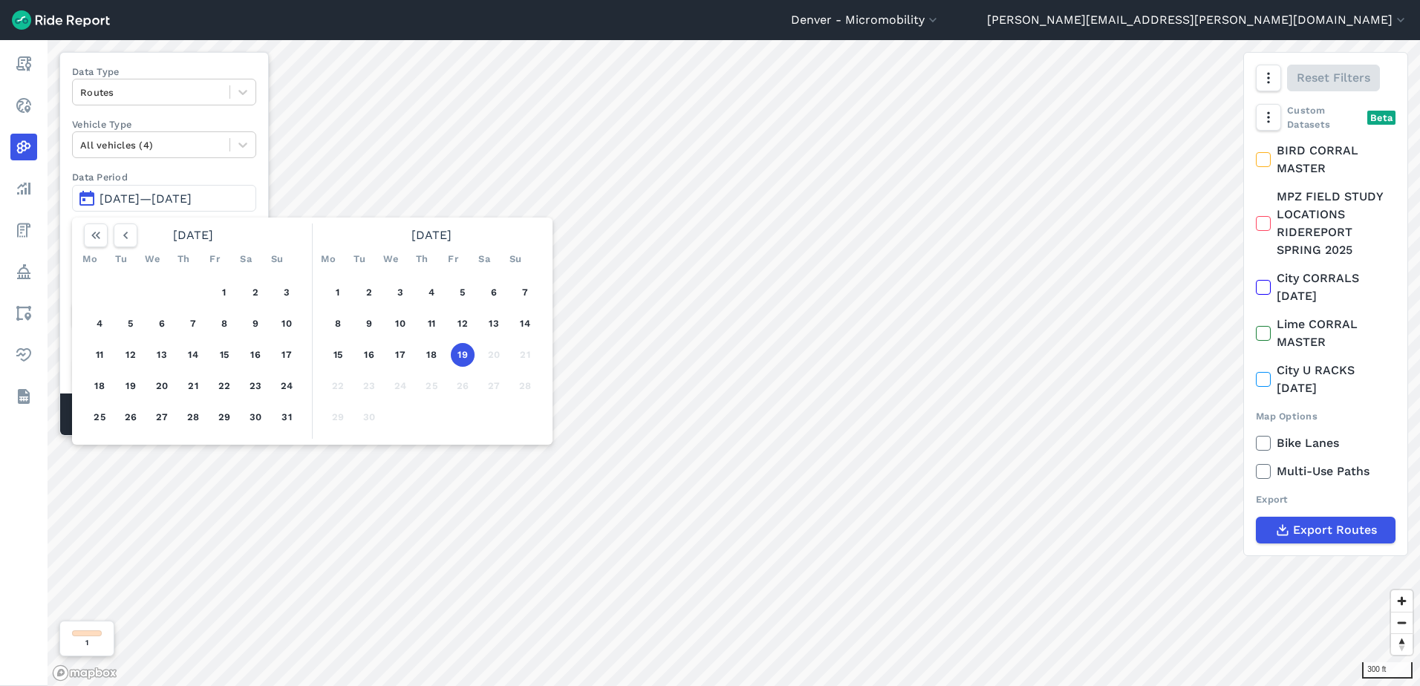
click at [454, 355] on button "19" at bounding box center [463, 355] width 24 height 24
click at [485, 323] on button "13" at bounding box center [494, 324] width 24 height 24
